Goal: Transaction & Acquisition: Purchase product/service

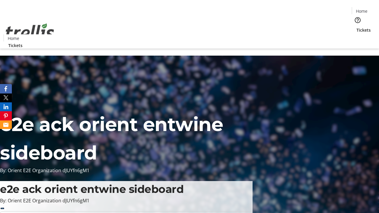
click at [356, 27] on span "Tickets" at bounding box center [363, 30] width 14 height 6
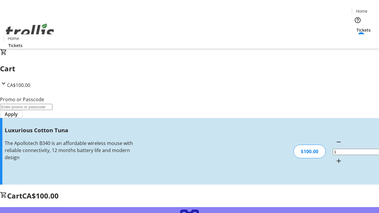
type input "FREE"
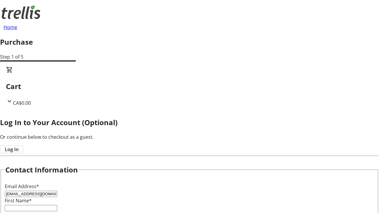
type input "[EMAIL_ADDRESS][DOMAIN_NAME]"
type input "Abbigail"
type input "[PERSON_NAME]"
